Goal: Information Seeking & Learning: Learn about a topic

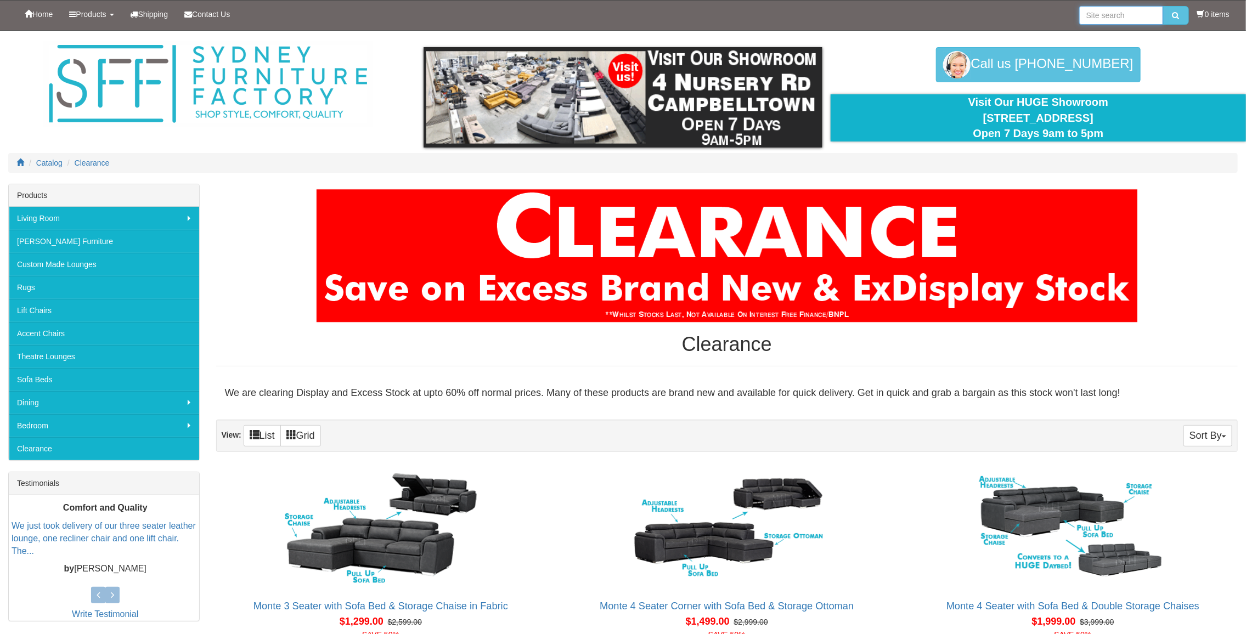
click at [1095, 12] on input "search" at bounding box center [1121, 15] width 84 height 19
type input "[PERSON_NAME]"
click at [1163, 6] on button "submit" at bounding box center [1176, 15] width 26 height 19
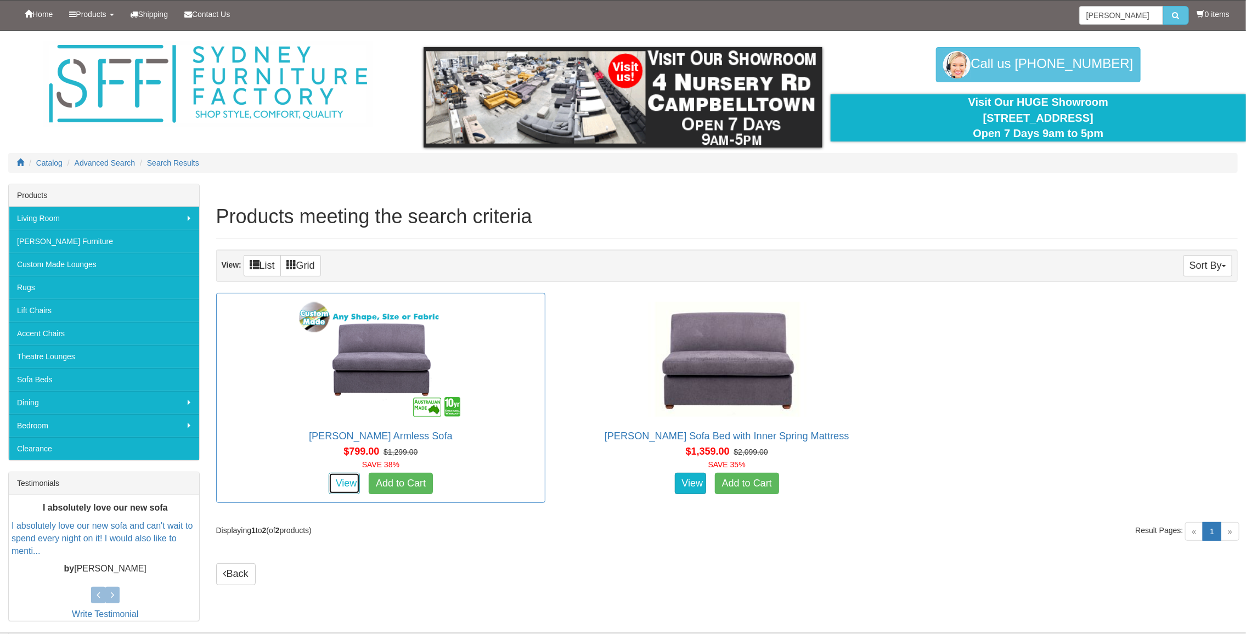
click at [341, 482] on link "View" at bounding box center [345, 484] width 32 height 22
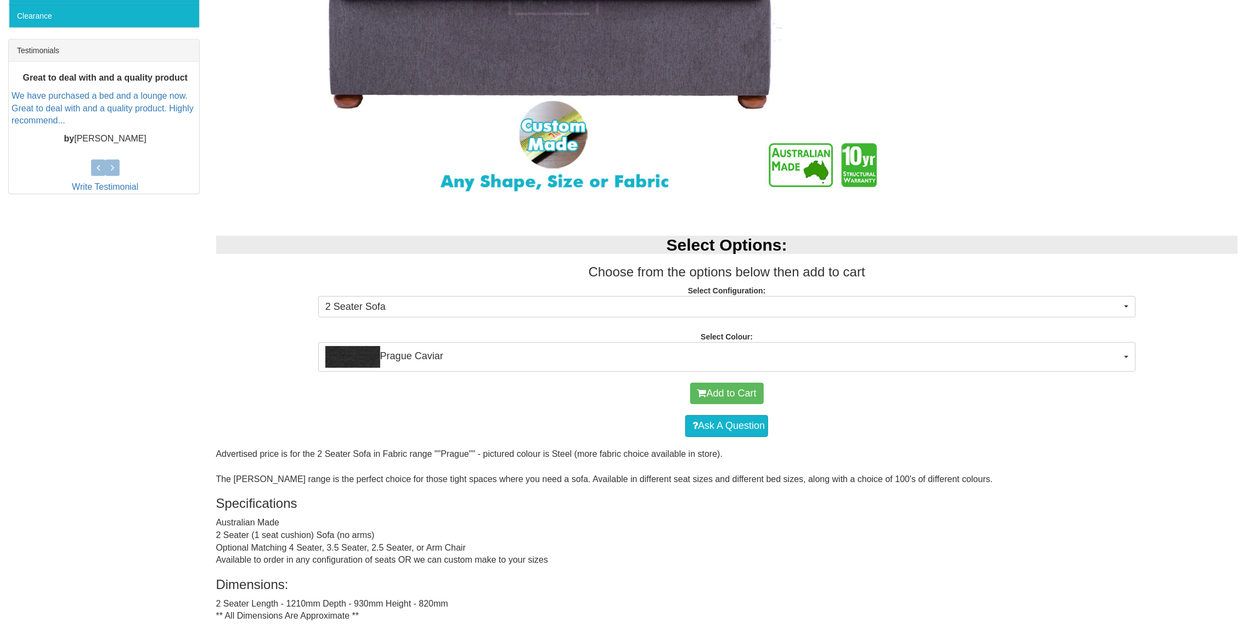
scroll to position [439, 0]
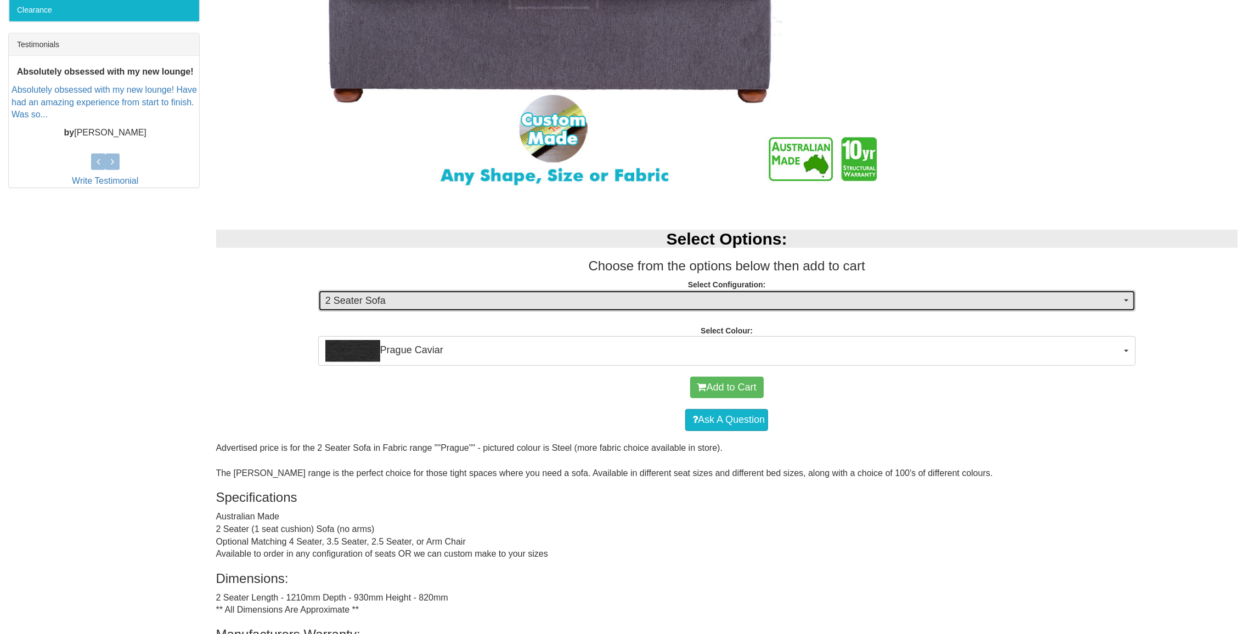
click at [393, 297] on span "2 Seater Sofa" at bounding box center [723, 301] width 796 height 14
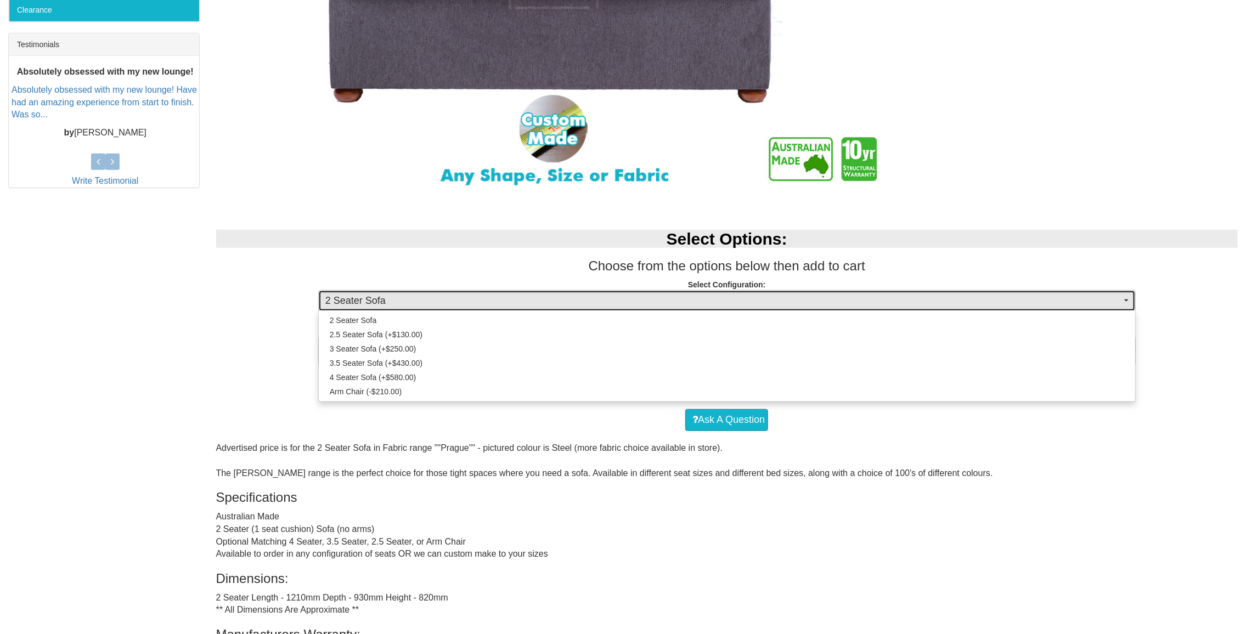
click at [393, 297] on span "2 Seater Sofa" at bounding box center [723, 301] width 796 height 14
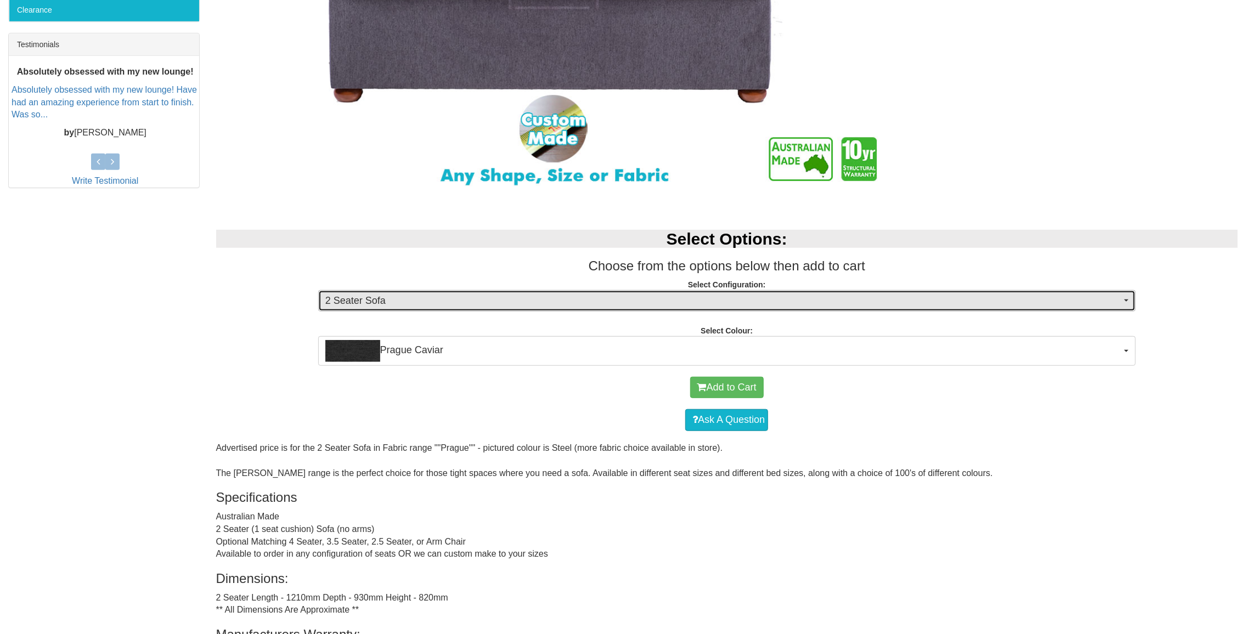
click at [393, 297] on span "2 Seater Sofa" at bounding box center [723, 301] width 796 height 14
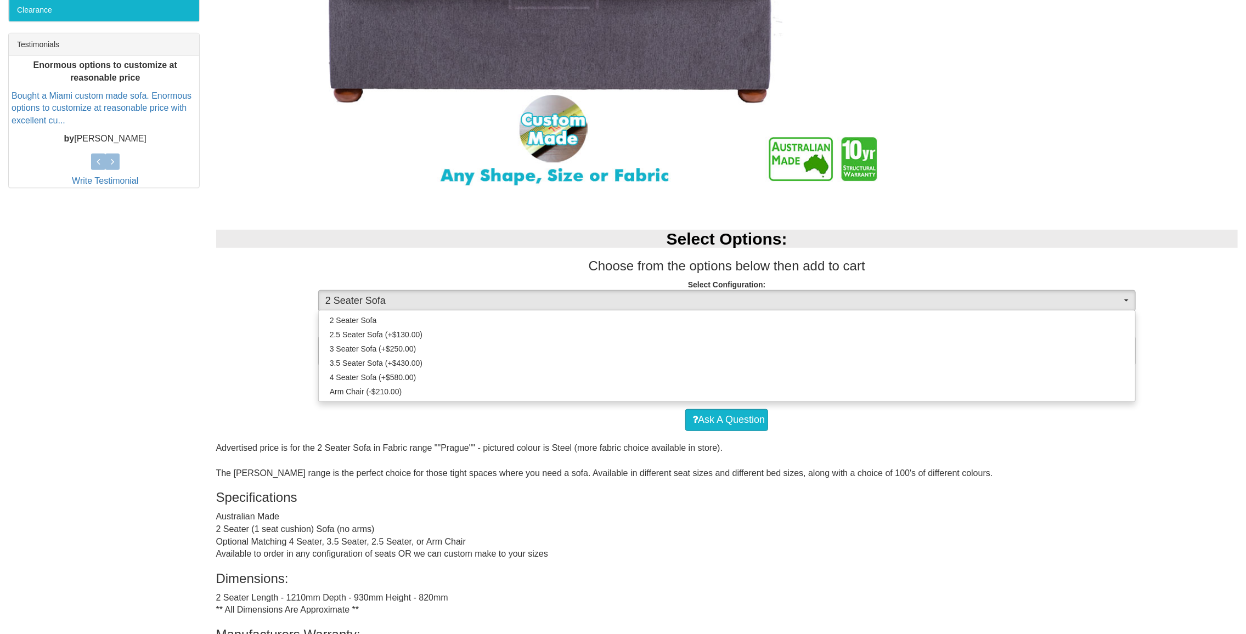
click at [202, 387] on div "Cleo Armless Sofa Was $1,299.00 NOW $799.00 You Save: 38% Select Options: Choos…" at bounding box center [623, 278] width 1246 height 1066
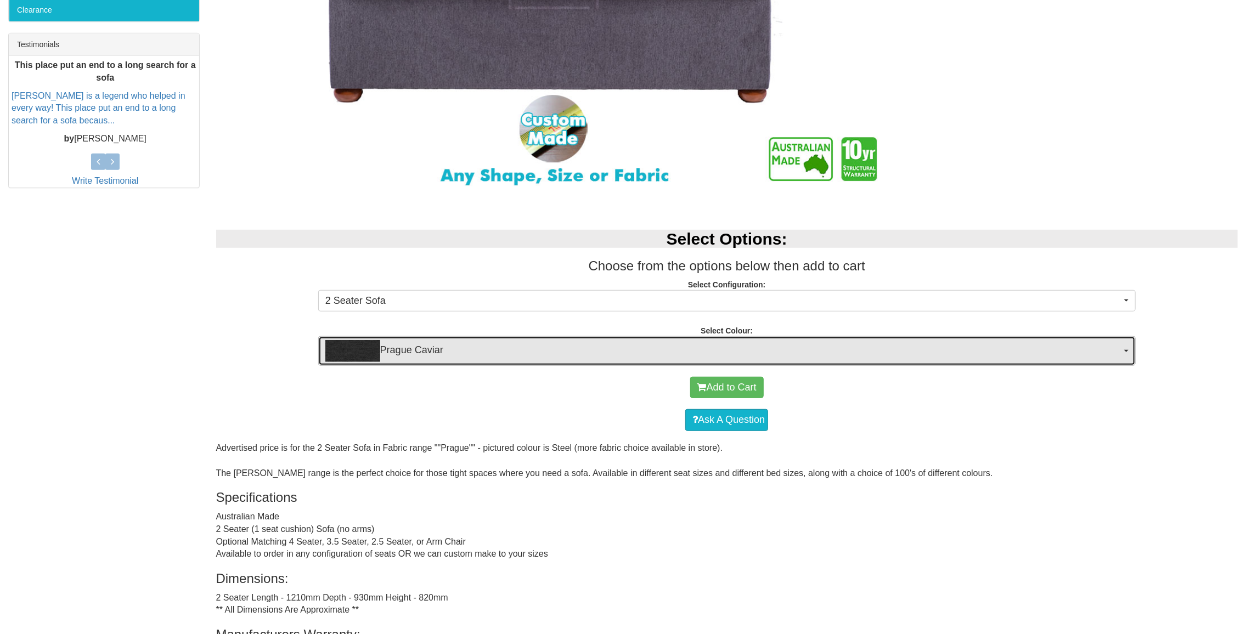
click at [444, 352] on span "Prague Caviar" at bounding box center [723, 351] width 796 height 22
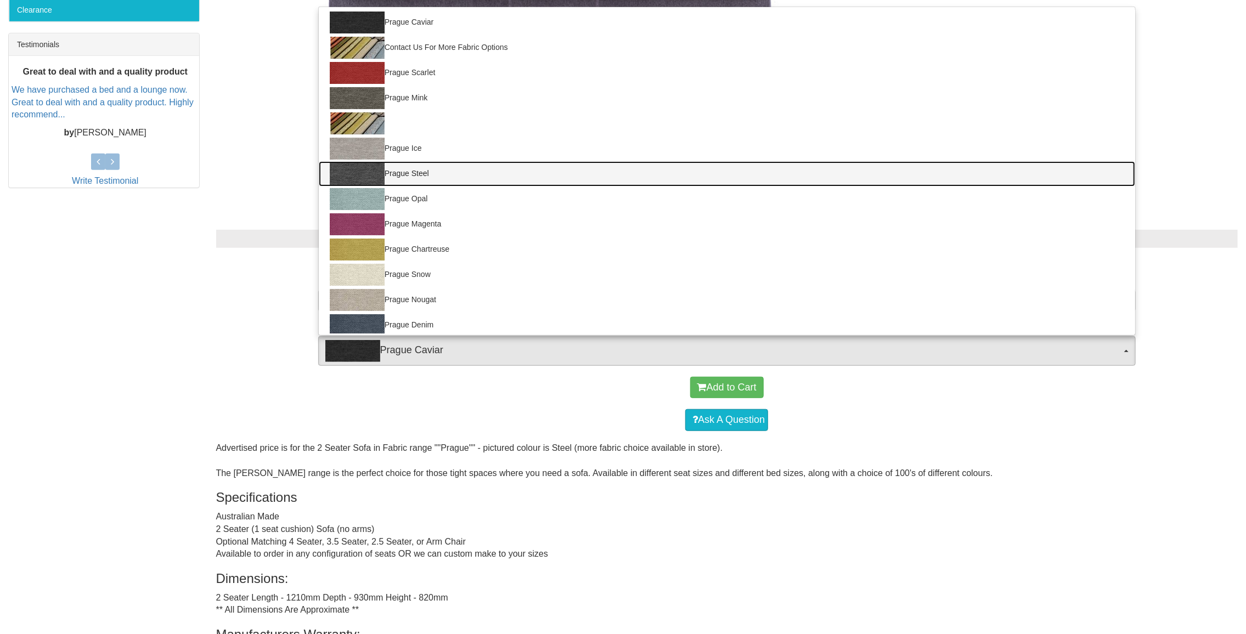
click at [361, 170] on img at bounding box center [357, 174] width 55 height 22
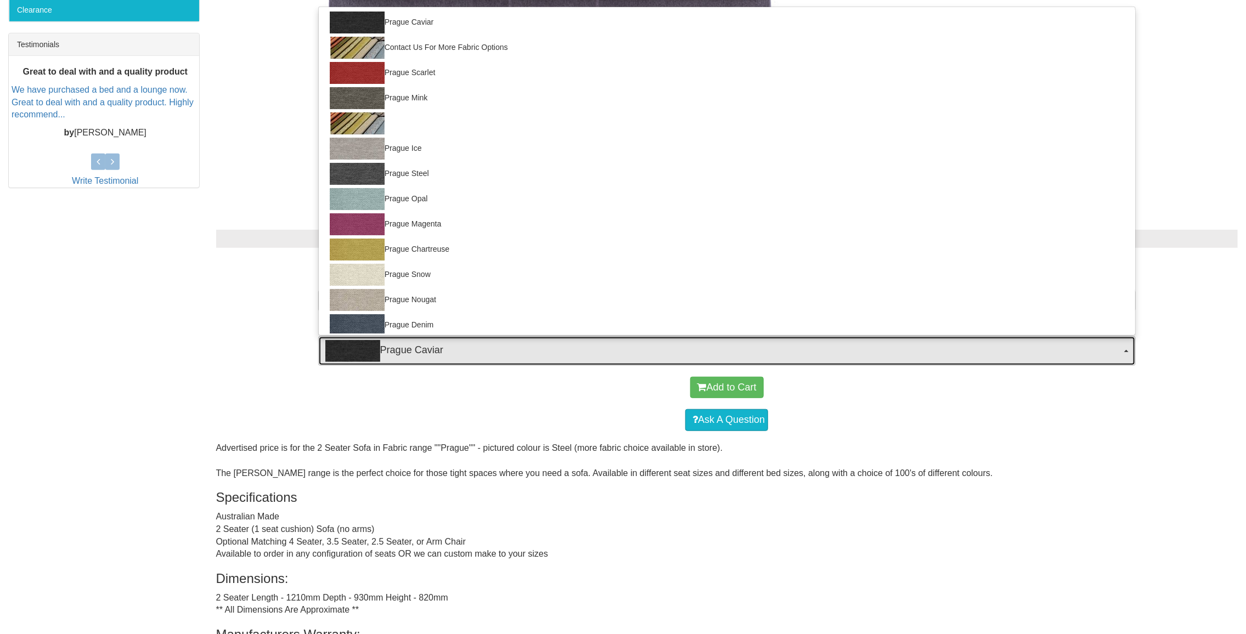
select select "698"
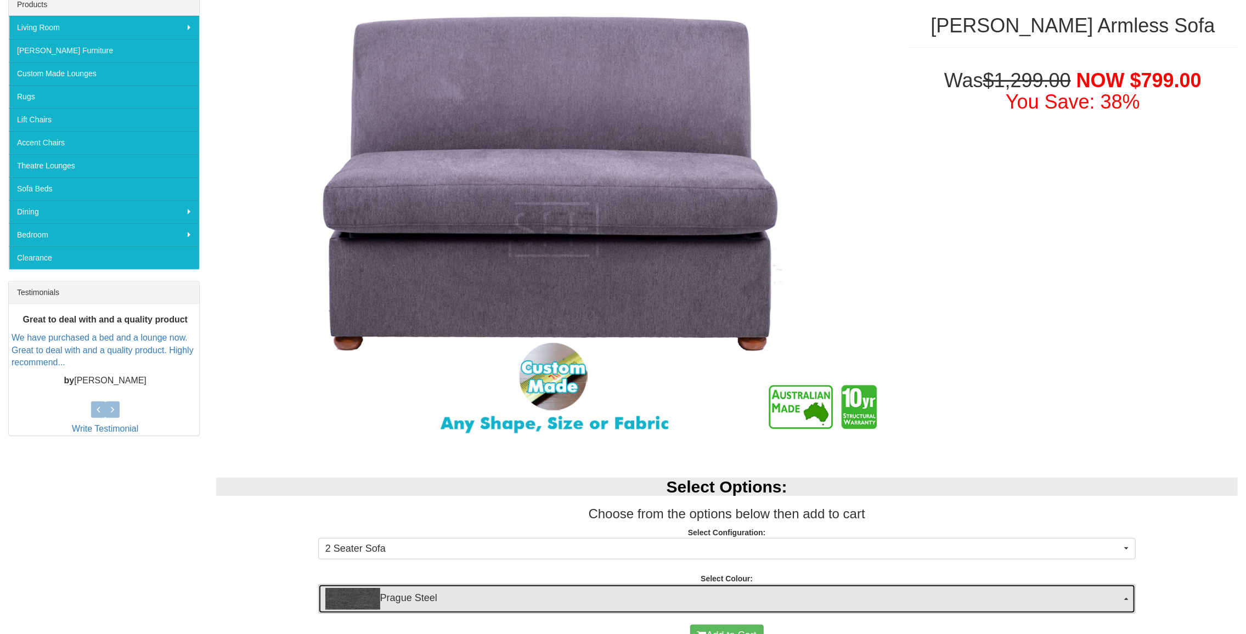
scroll to position [0, 0]
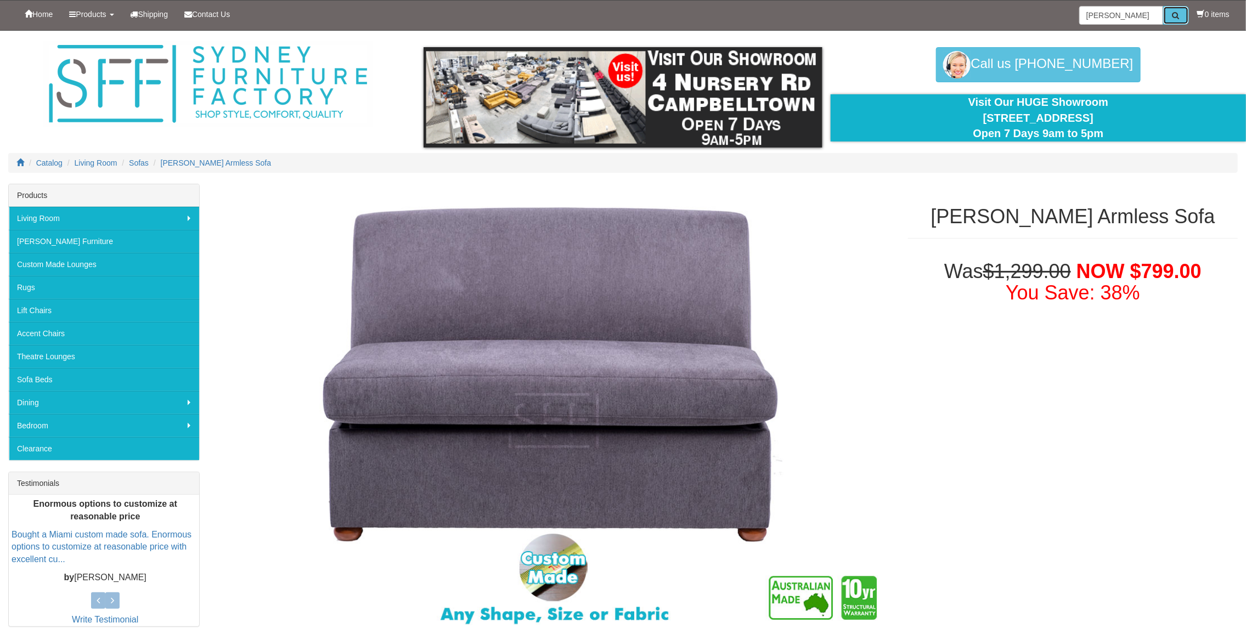
click at [1177, 14] on icon "submit" at bounding box center [1176, 16] width 7 height 8
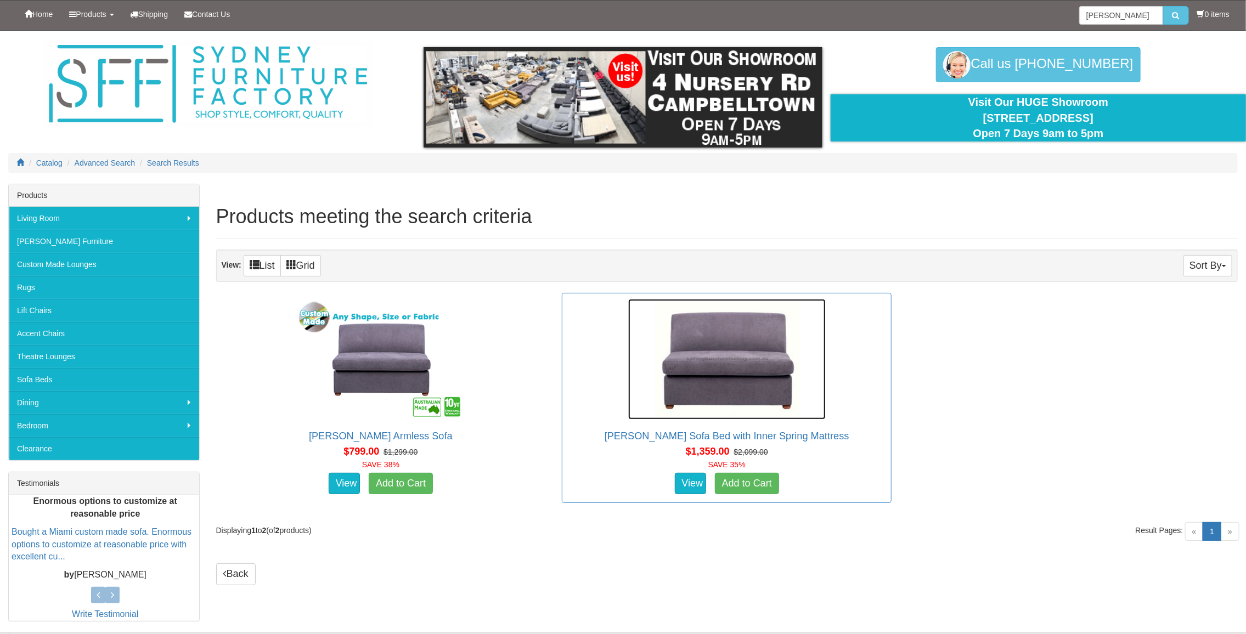
click at [727, 378] on img at bounding box center [727, 359] width 198 height 121
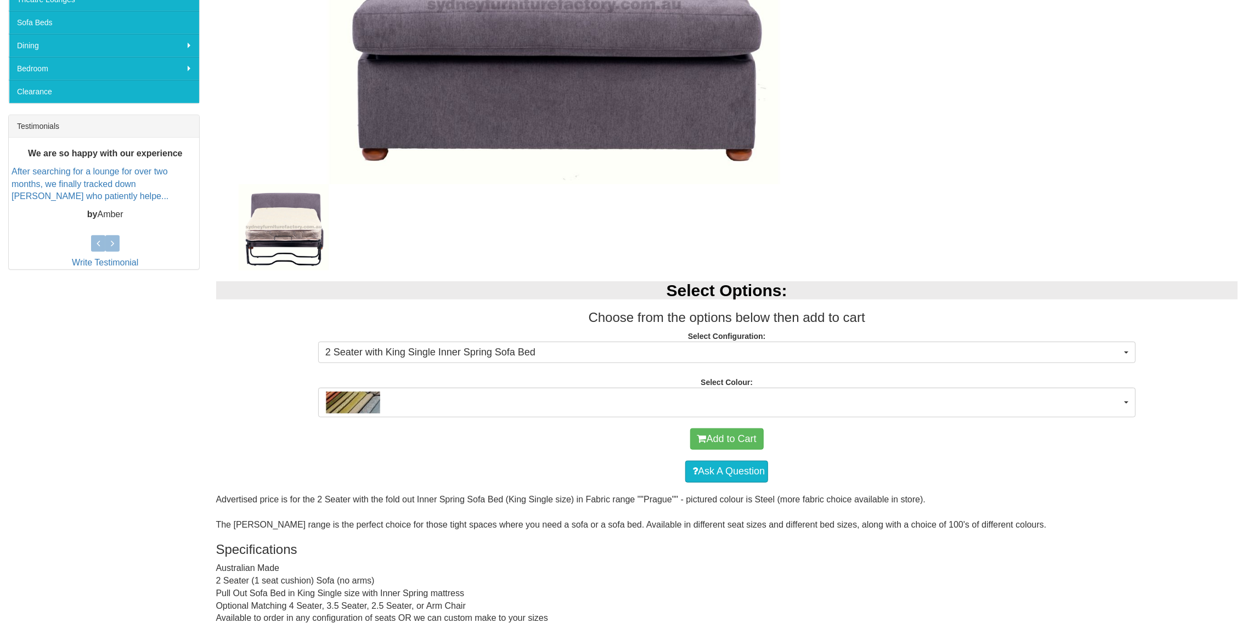
scroll to position [384, 0]
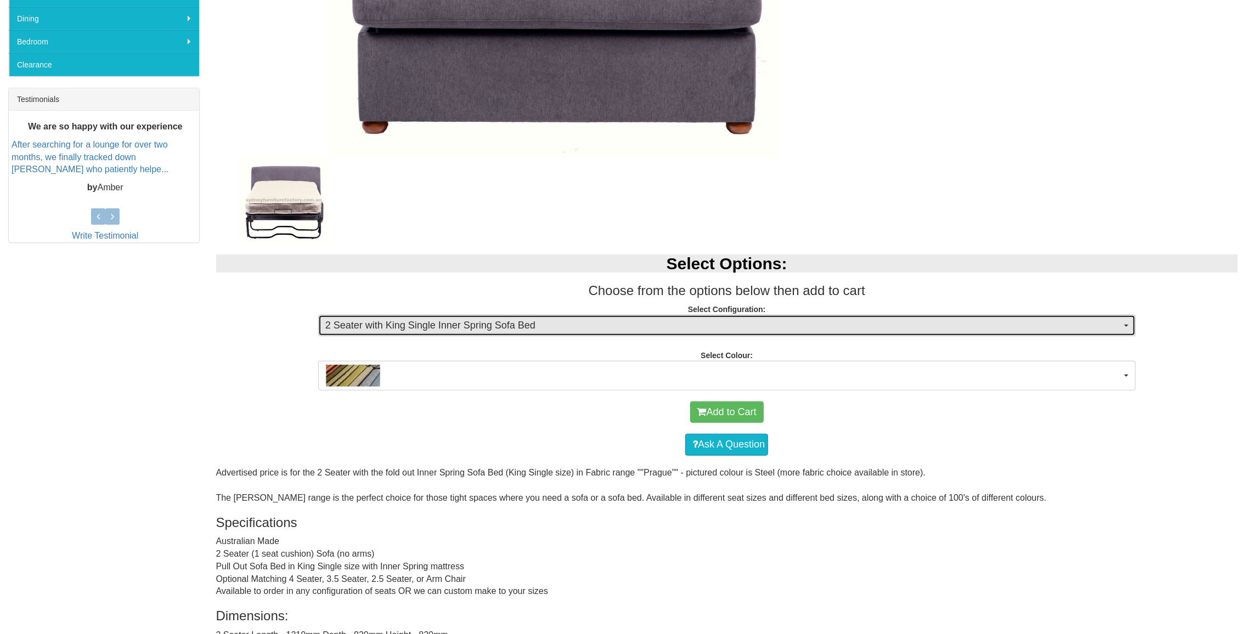
click at [557, 324] on span "2 Seater with King Single Inner Spring Sofa Bed" at bounding box center [723, 326] width 796 height 14
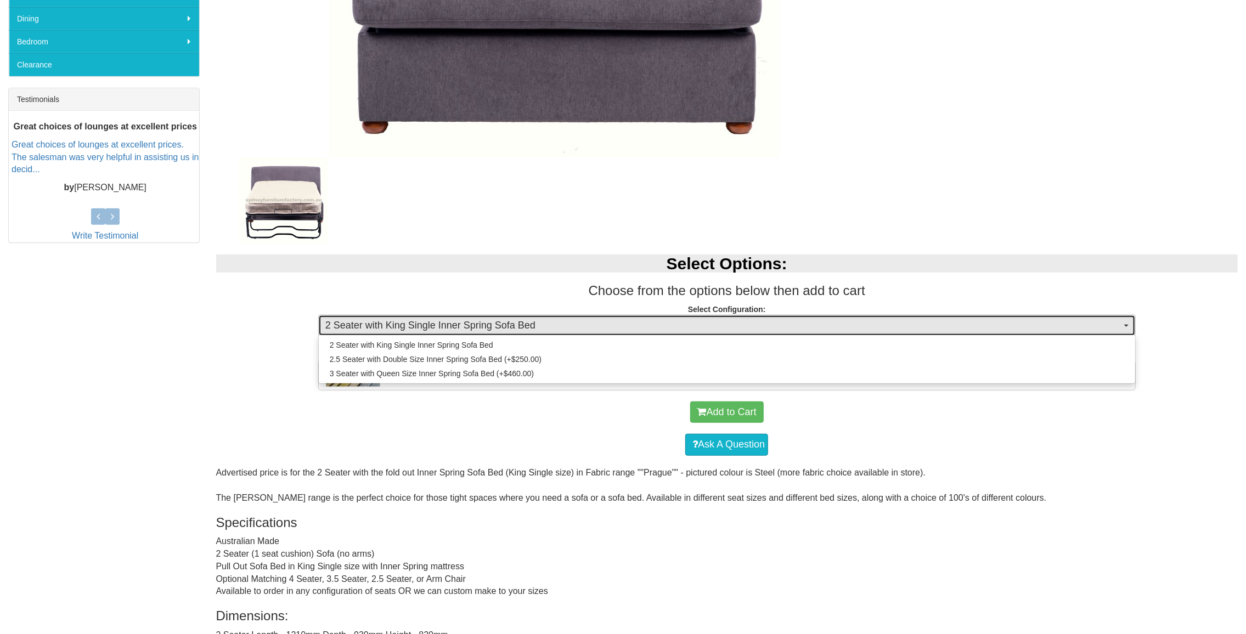
click at [557, 323] on span "2 Seater with King Single Inner Spring Sofa Bed" at bounding box center [723, 326] width 796 height 14
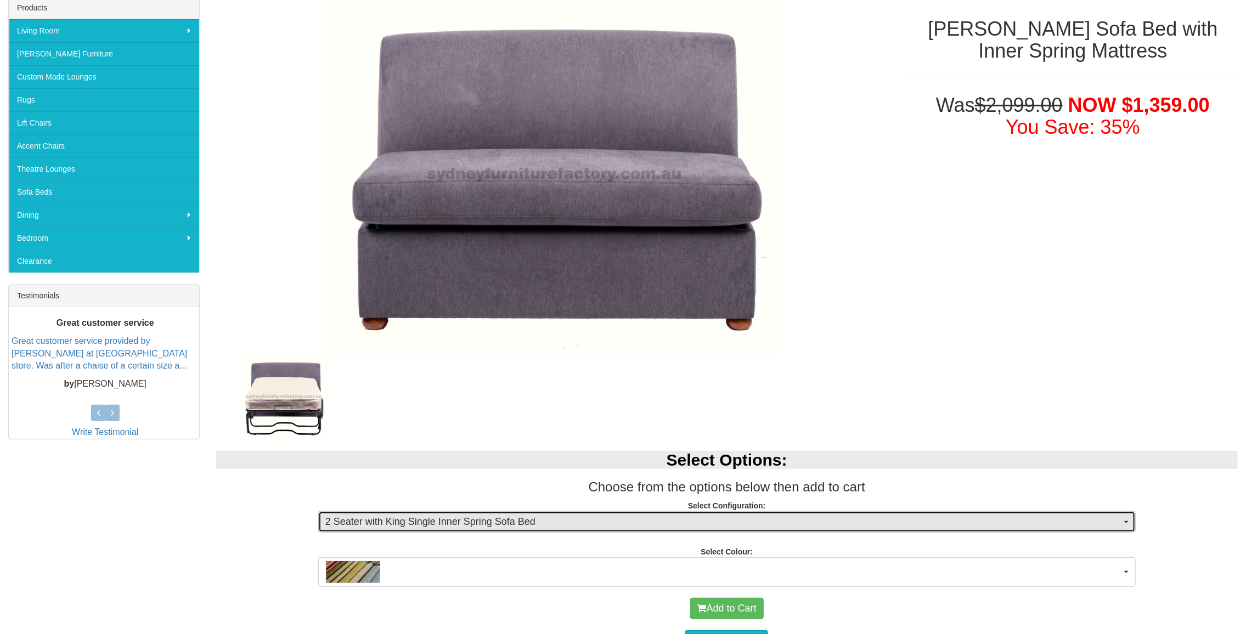
scroll to position [165, 0]
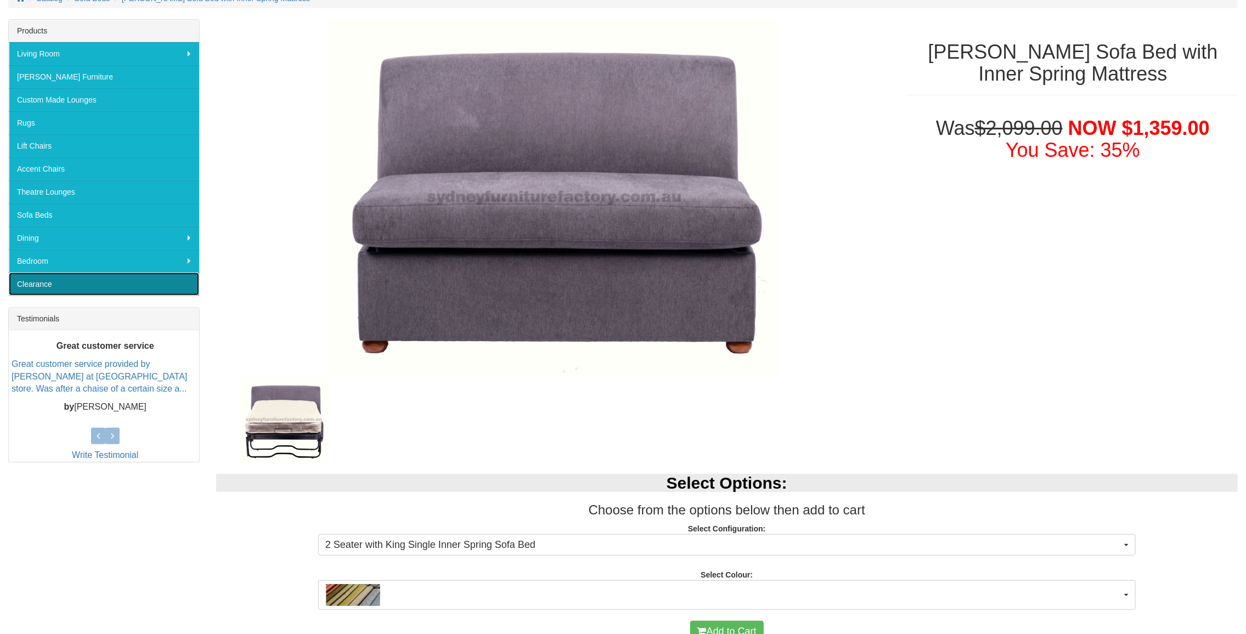
click at [45, 281] on link "Clearance" at bounding box center [104, 284] width 190 height 23
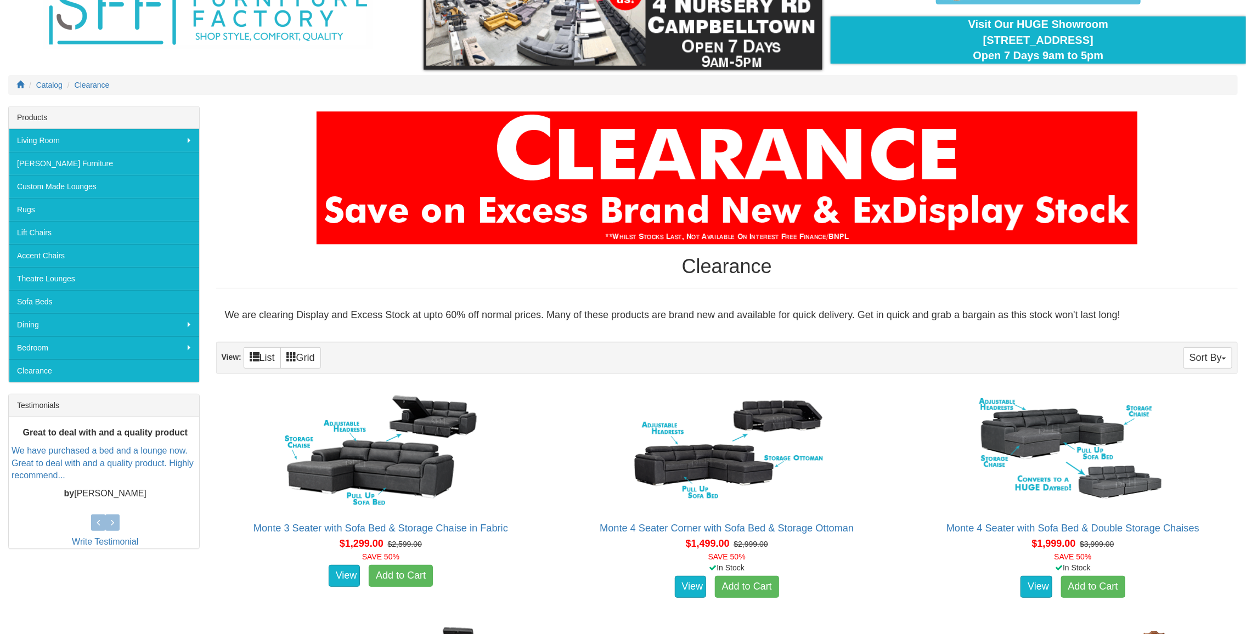
scroll to position [55, 0]
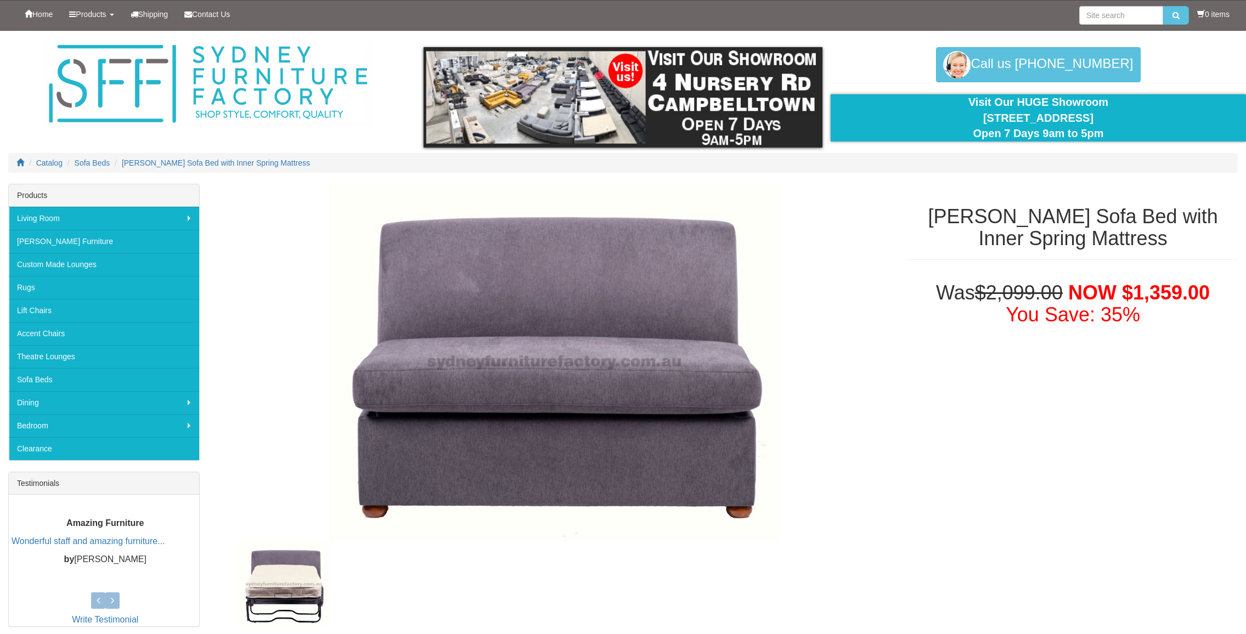
scroll to position [165, 0]
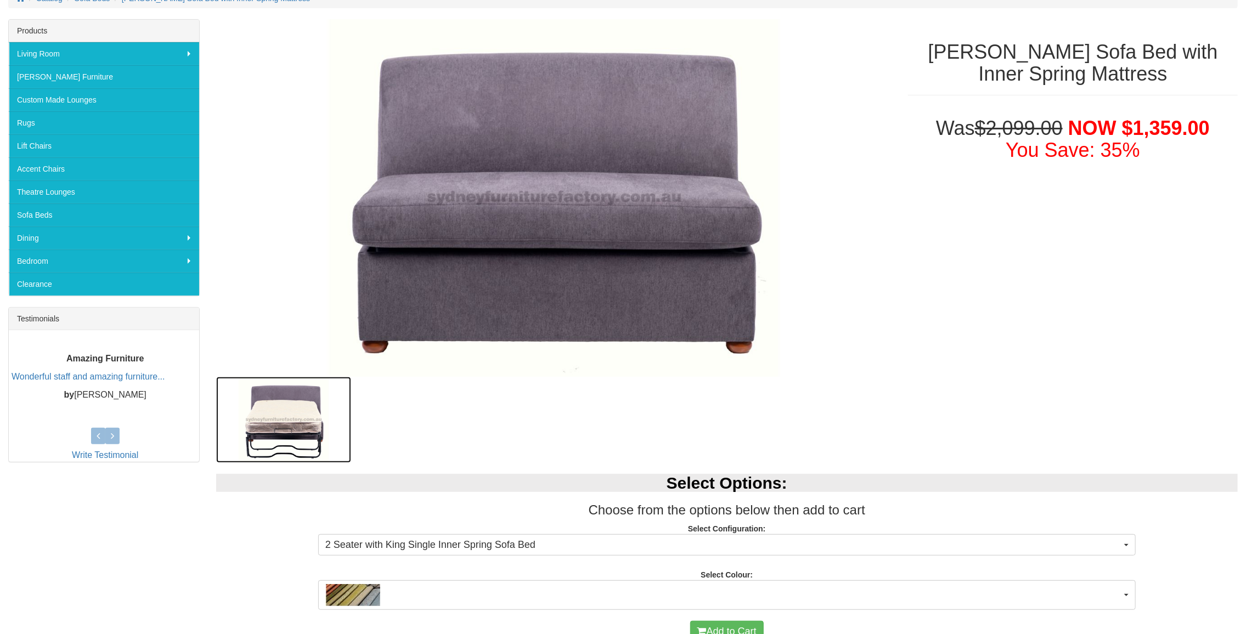
click at [288, 420] on img at bounding box center [283, 420] width 135 height 86
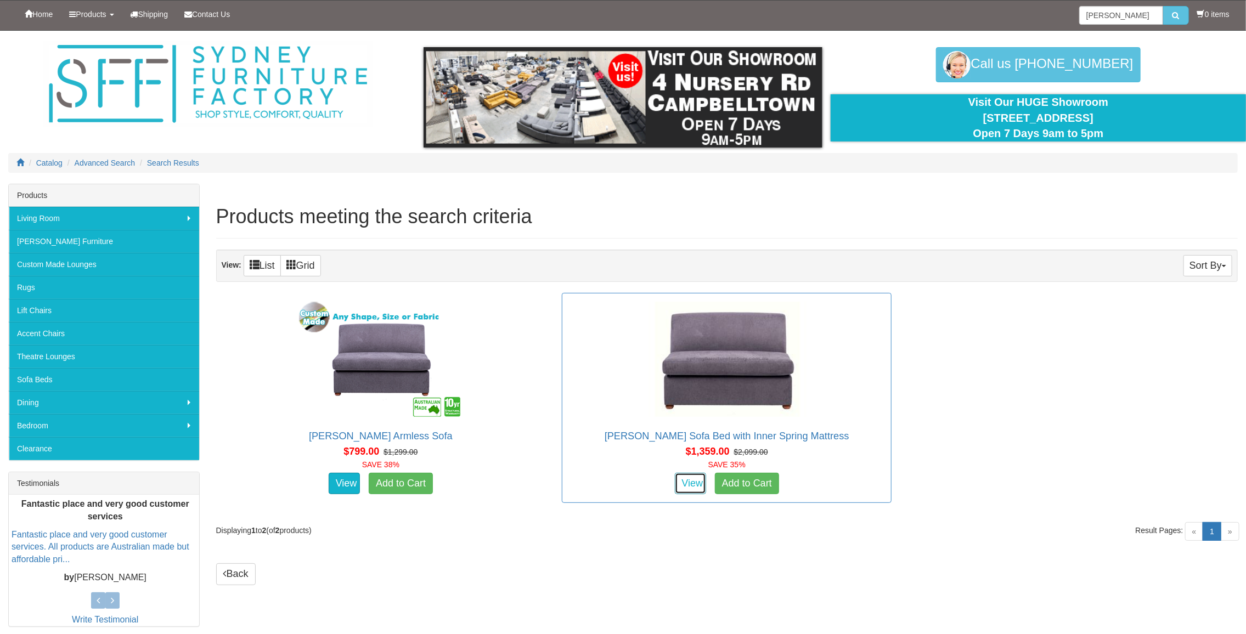
click at [695, 482] on link "View" at bounding box center [691, 484] width 32 height 22
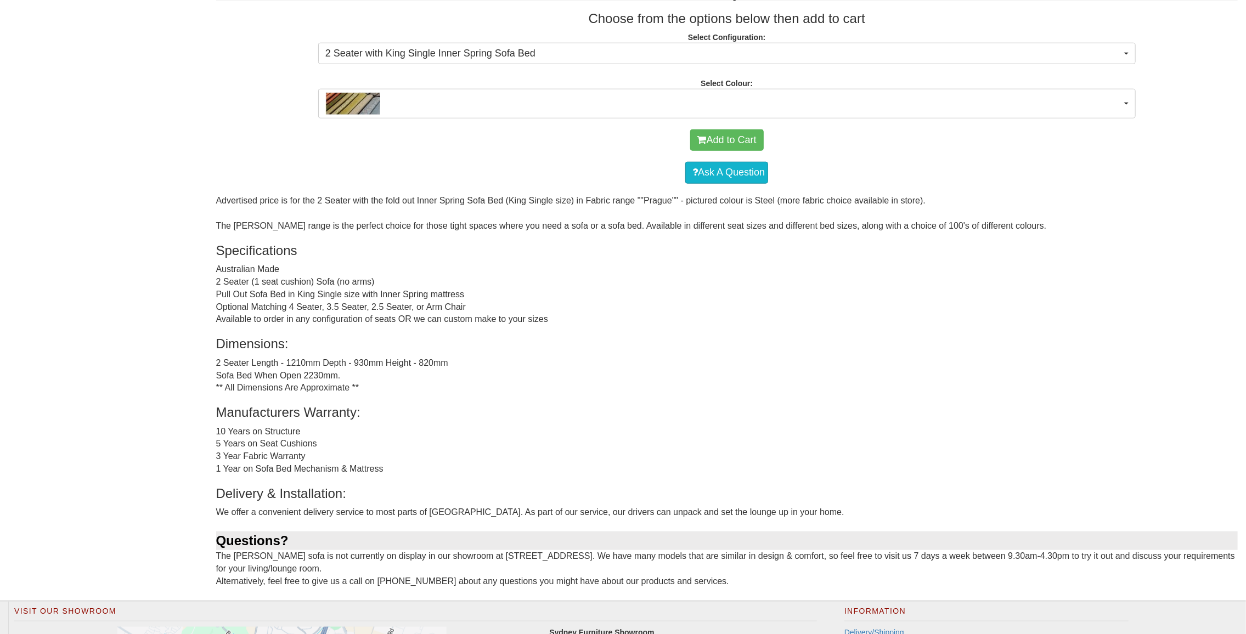
scroll to position [658, 0]
